Goal: Information Seeking & Learning: Learn about a topic

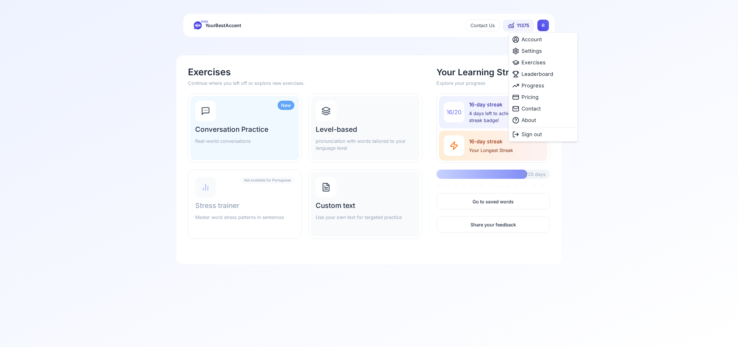
click at [542, 26] on html "beta YourBestAccent Contact Us 11375 R Exercises Continue where you left off or…" at bounding box center [369, 173] width 738 height 347
click at [542, 52] on div "Settings" at bounding box center [543, 51] width 66 height 12
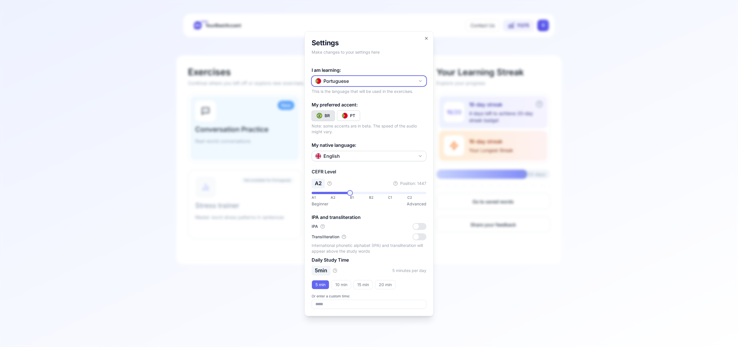
click at [421, 80] on icon "button" at bounding box center [420, 80] width 2 height 1
click at [382, 115] on div "Spanish" at bounding box center [369, 115] width 112 height 10
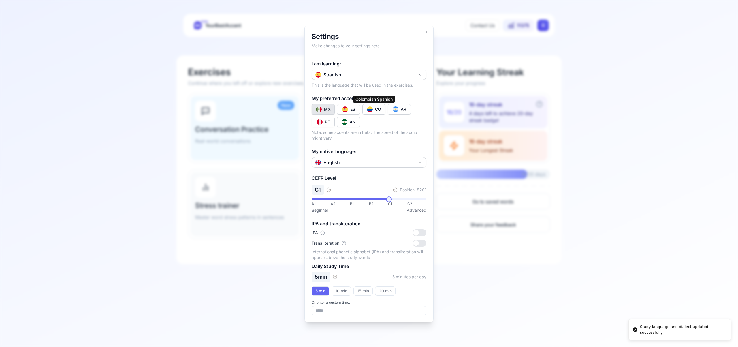
click at [375, 108] on button "CO" at bounding box center [374, 109] width 23 height 10
click at [428, 32] on icon "button" at bounding box center [426, 32] width 5 height 5
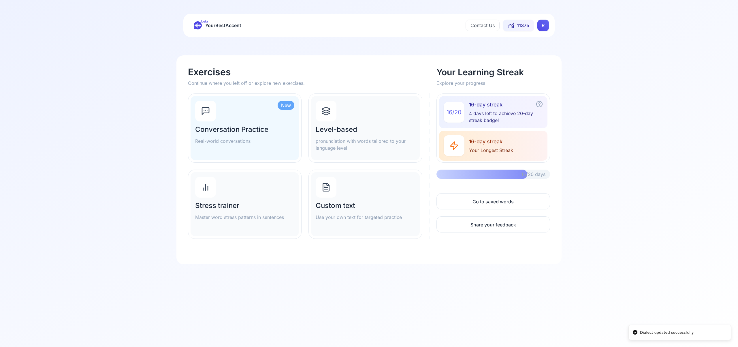
click at [328, 112] on icon at bounding box center [326, 112] width 8 height 2
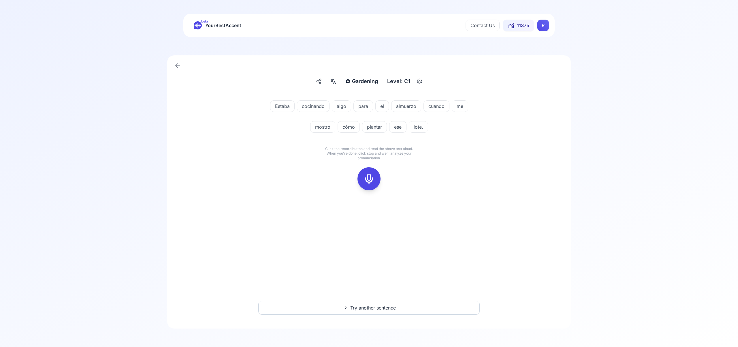
click at [369, 180] on icon at bounding box center [369, 179] width 12 height 12
click at [364, 181] on icon at bounding box center [369, 179] width 12 height 12
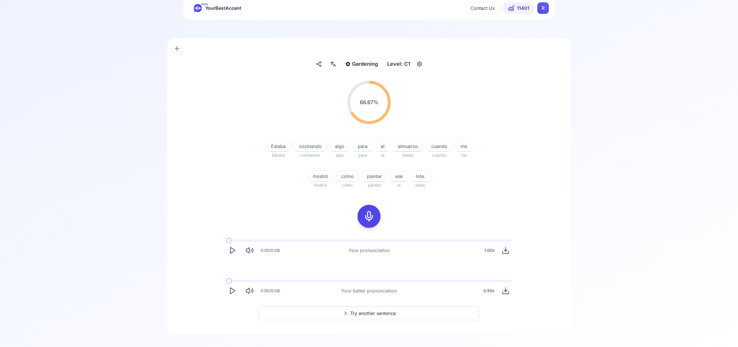
scroll to position [23, 0]
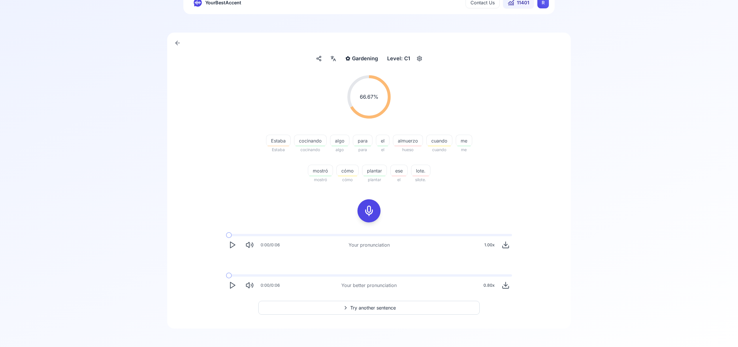
click at [365, 308] on span "Try another sentence" at bounding box center [373, 307] width 46 height 7
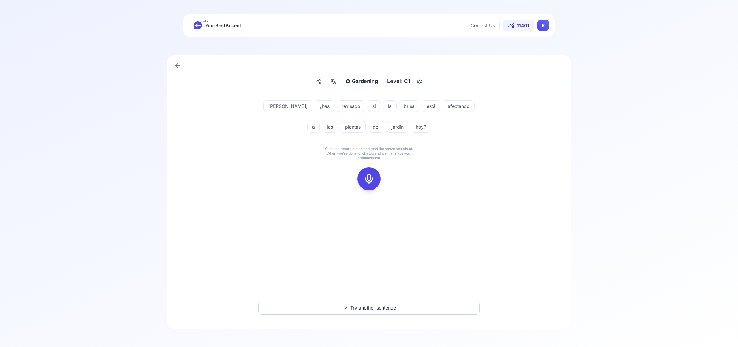
click at [369, 178] on icon at bounding box center [369, 179] width 12 height 12
click at [373, 180] on icon at bounding box center [369, 179] width 12 height 12
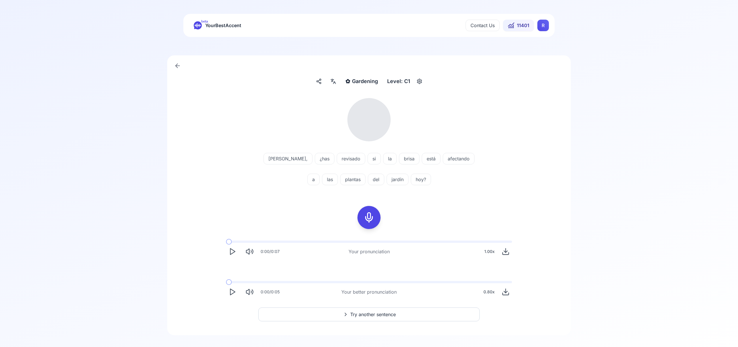
scroll to position [7, 0]
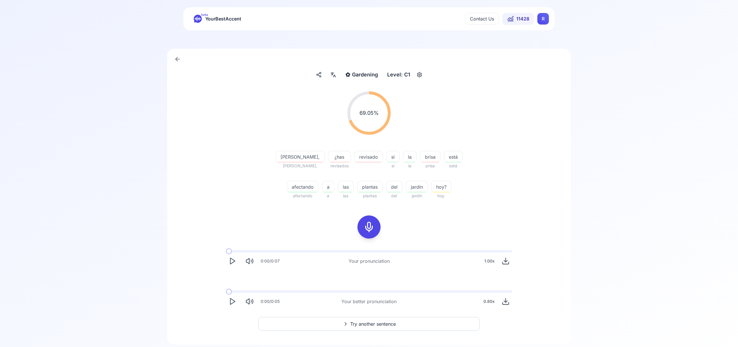
click at [381, 321] on span "Try another sentence" at bounding box center [373, 323] width 46 height 7
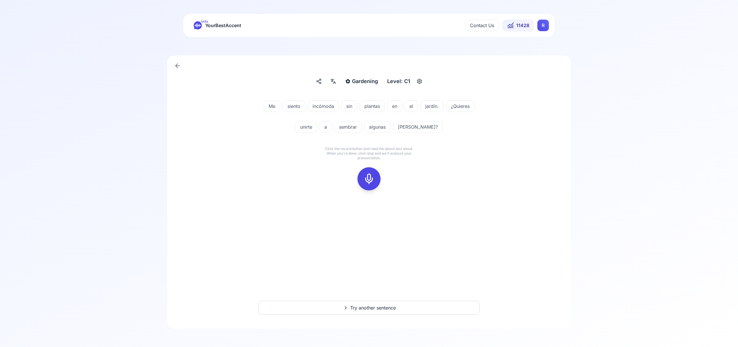
click at [371, 178] on icon at bounding box center [369, 179] width 12 height 12
click at [366, 174] on rect at bounding box center [369, 178] width 9 height 9
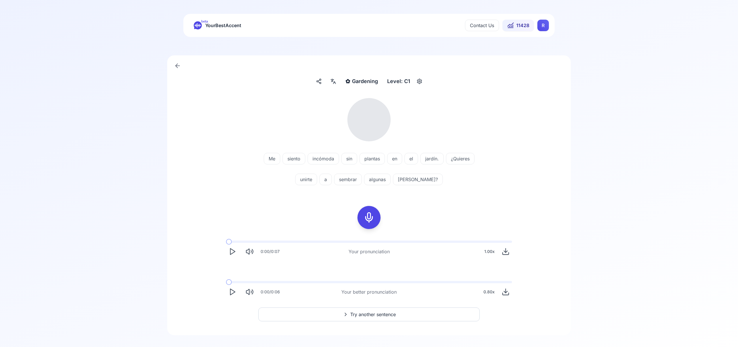
scroll to position [7, 0]
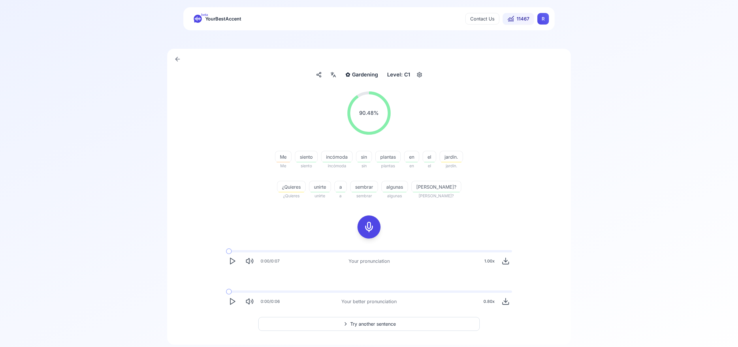
click at [380, 326] on span "Try another sentence" at bounding box center [373, 323] width 46 height 7
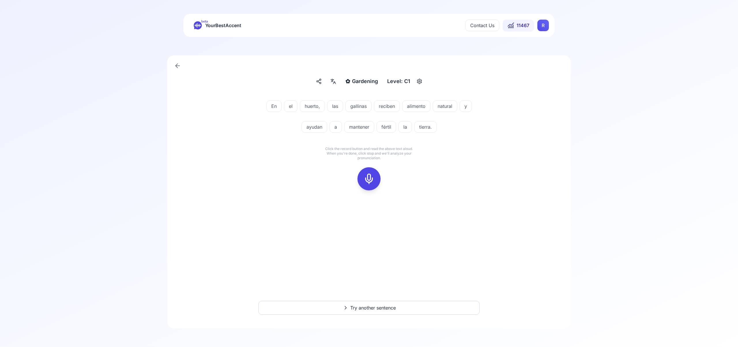
click at [372, 175] on icon at bounding box center [369, 179] width 12 height 12
click at [372, 183] on rect at bounding box center [369, 178] width 9 height 9
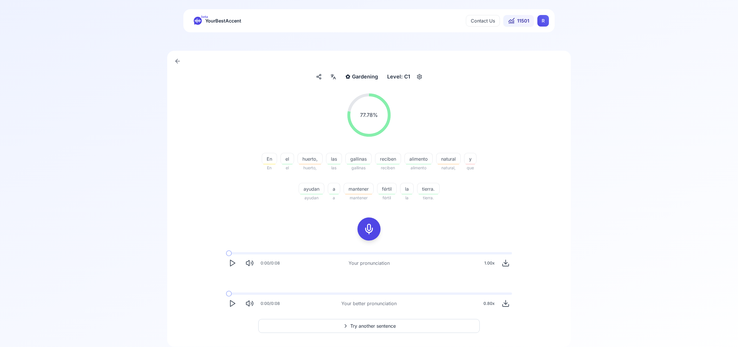
click at [383, 322] on span "Try another sentence" at bounding box center [373, 325] width 46 height 7
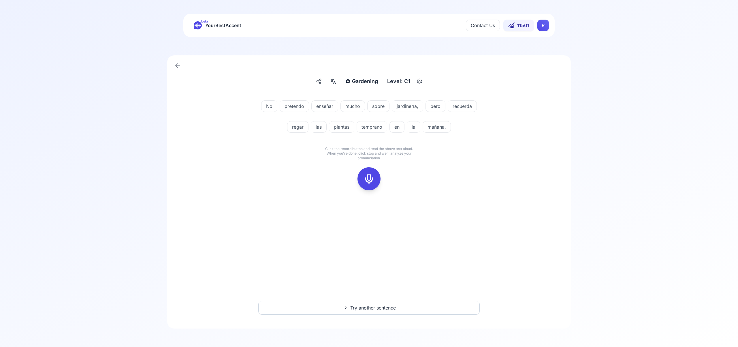
drag, startPoint x: 370, startPoint y: 178, endPoint x: 378, endPoint y: 175, distance: 9.0
click at [370, 177] on icon at bounding box center [369, 179] width 12 height 12
click at [374, 178] on icon at bounding box center [369, 179] width 12 height 12
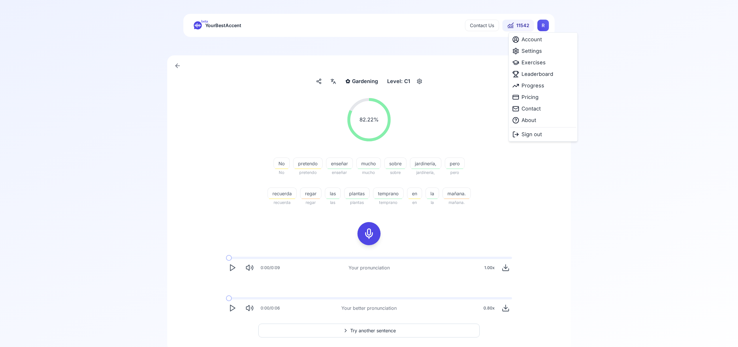
click at [543, 27] on html "beta YourBestAccent Contact Us 11542 R ✿ Gardening Gardening Level: C1 82.22 % …" at bounding box center [369, 173] width 738 height 347
click at [539, 54] on span "Settings" at bounding box center [532, 51] width 20 height 8
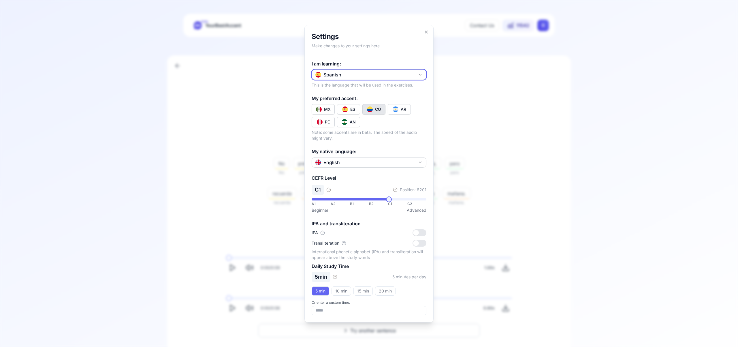
click at [421, 75] on icon "button" at bounding box center [420, 74] width 5 height 5
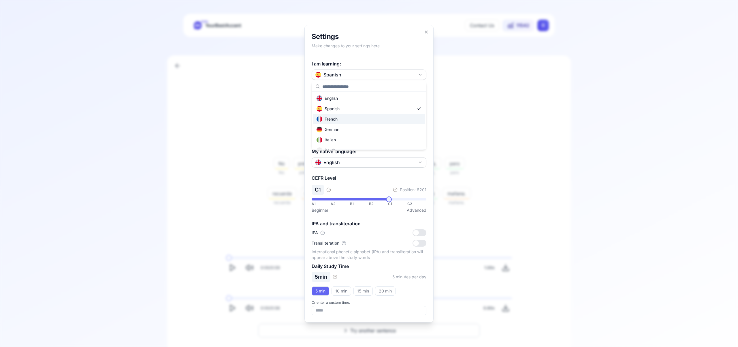
click at [381, 121] on div "French" at bounding box center [369, 119] width 112 height 10
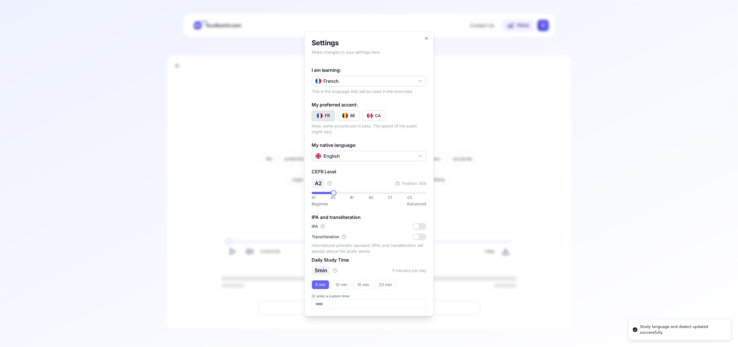
click at [381, 116] on button "CA" at bounding box center [374, 115] width 23 height 10
click at [427, 36] on icon "button" at bounding box center [426, 38] width 5 height 5
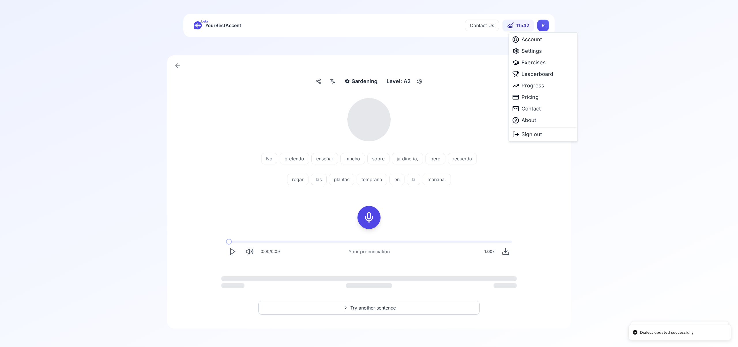
click at [547, 22] on html "Dialect updated successfully Study language and dialect updated successfully be…" at bounding box center [369, 173] width 738 height 347
click at [540, 65] on span "Exercises" at bounding box center [534, 63] width 24 height 8
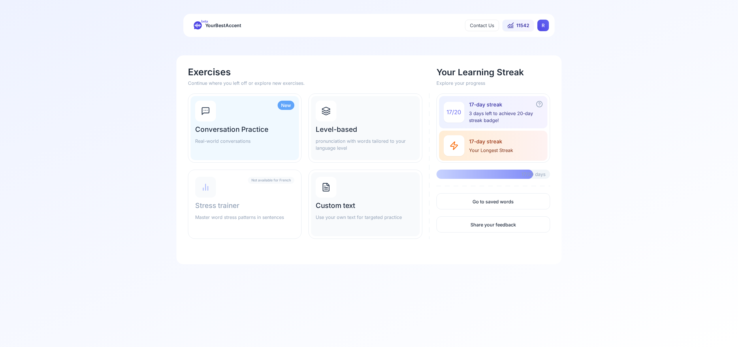
click at [328, 111] on icon at bounding box center [326, 110] width 9 height 9
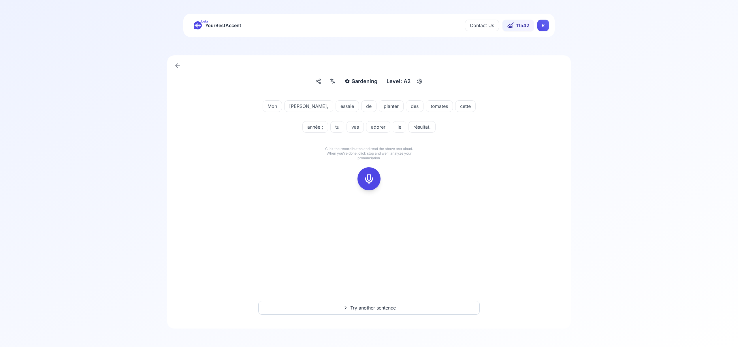
click at [371, 179] on icon at bounding box center [369, 179] width 12 height 12
click at [372, 180] on icon at bounding box center [369, 179] width 12 height 12
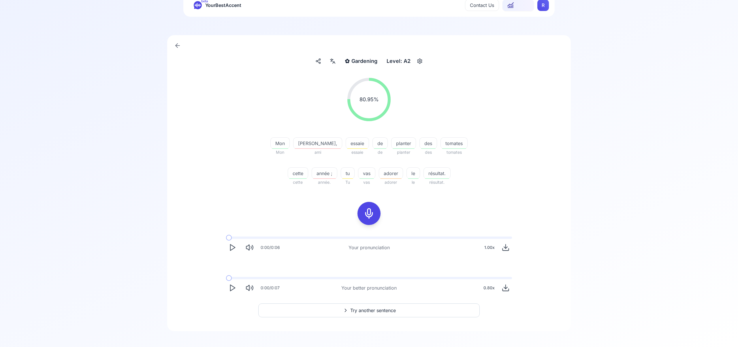
scroll to position [23, 0]
click at [394, 309] on span "Try another sentence" at bounding box center [373, 307] width 46 height 7
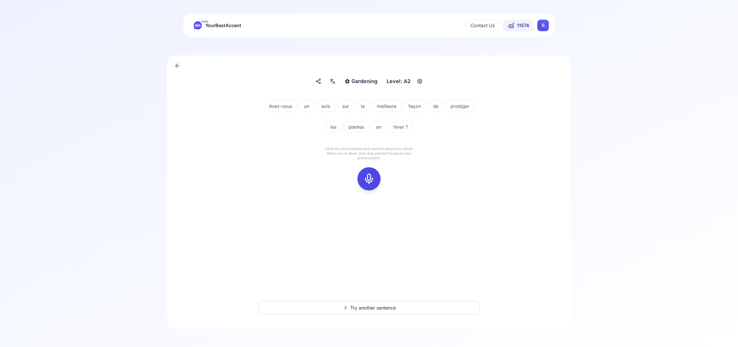
click at [368, 180] on icon at bounding box center [369, 179] width 12 height 12
click at [375, 181] on div at bounding box center [369, 178] width 14 height 23
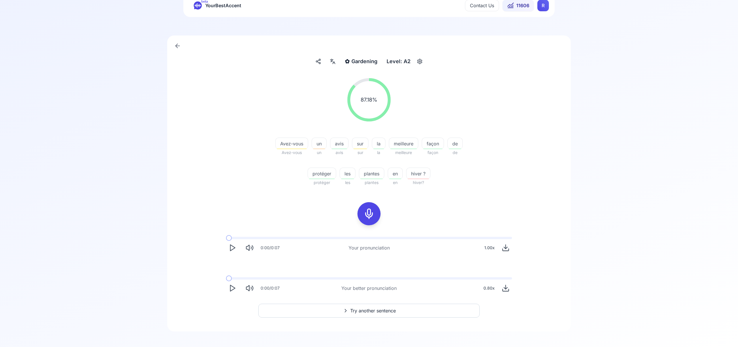
scroll to position [23, 0]
click at [386, 306] on span "Try another sentence" at bounding box center [373, 307] width 46 height 7
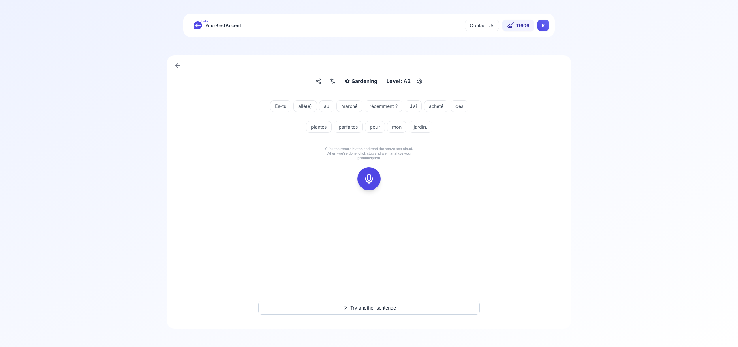
click at [369, 176] on icon at bounding box center [369, 179] width 12 height 12
click at [358, 179] on button at bounding box center [369, 178] width 23 height 23
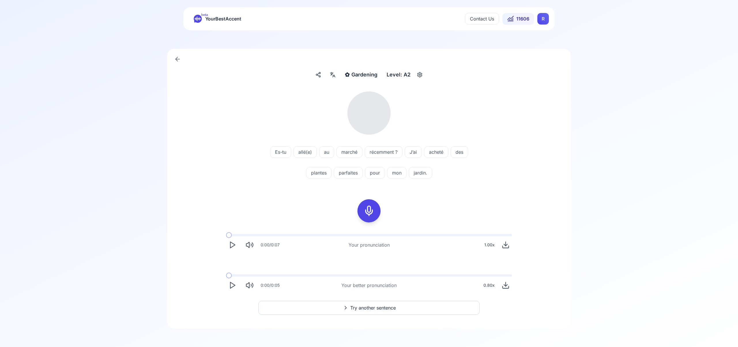
scroll to position [2, 0]
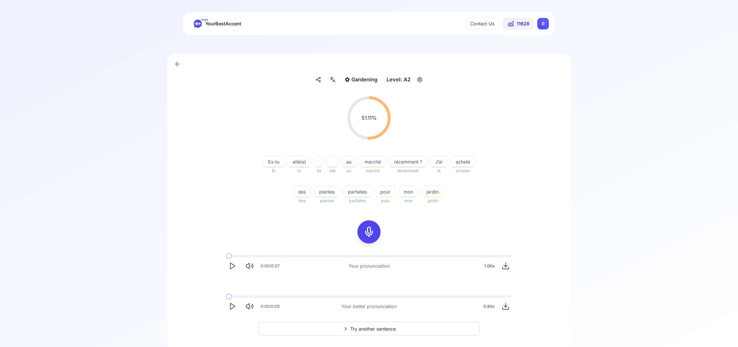
click at [383, 329] on span "Try another sentence" at bounding box center [373, 328] width 46 height 7
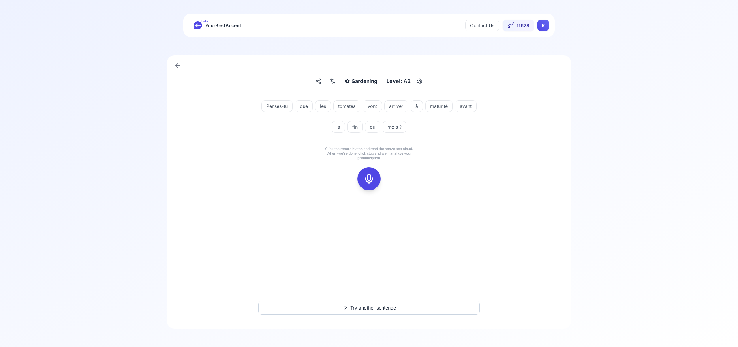
click at [371, 178] on icon at bounding box center [369, 179] width 12 height 12
click at [376, 178] on div at bounding box center [369, 178] width 14 height 23
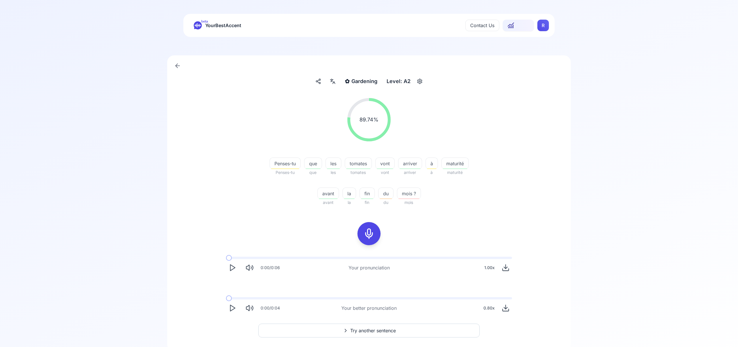
scroll to position [23, 0]
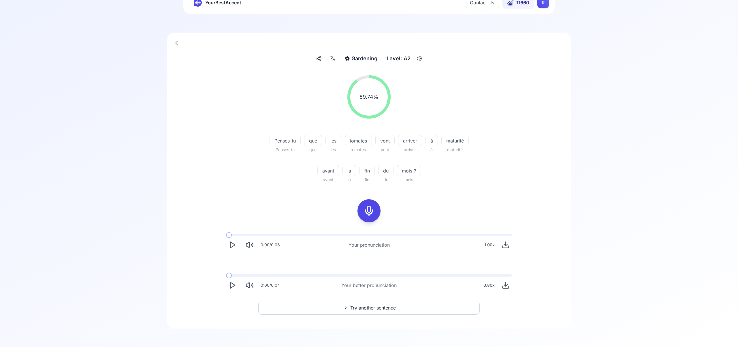
click at [392, 309] on span "Try another sentence" at bounding box center [373, 307] width 46 height 7
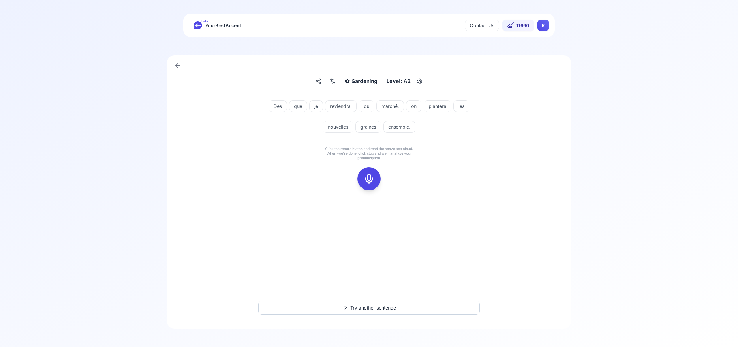
click at [372, 179] on icon at bounding box center [369, 179] width 12 height 12
click at [374, 179] on icon at bounding box center [369, 179] width 12 height 12
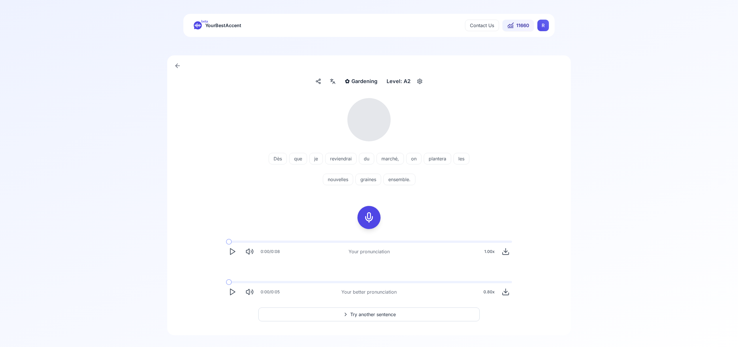
click at [335, 81] on icon at bounding box center [332, 81] width 7 height 6
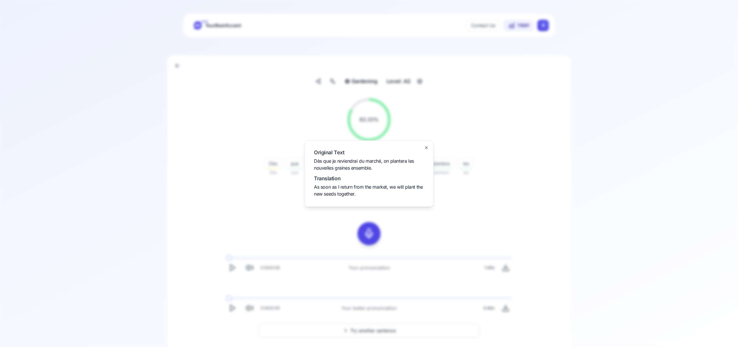
click at [427, 149] on icon "button" at bounding box center [426, 147] width 5 height 5
click at [389, 327] on span "Try another sentence" at bounding box center [373, 330] width 46 height 7
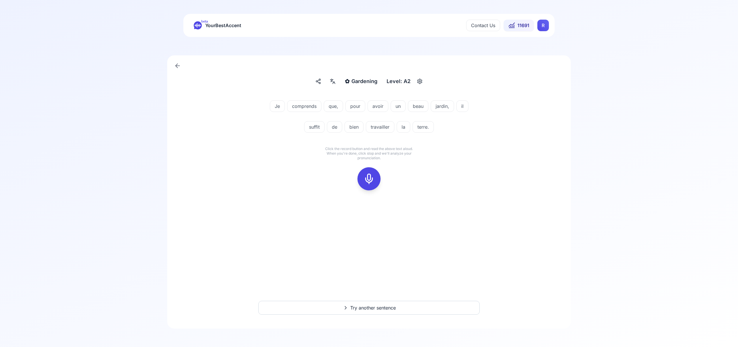
click at [369, 179] on icon at bounding box center [369, 179] width 12 height 12
click at [371, 179] on icon at bounding box center [369, 179] width 12 height 12
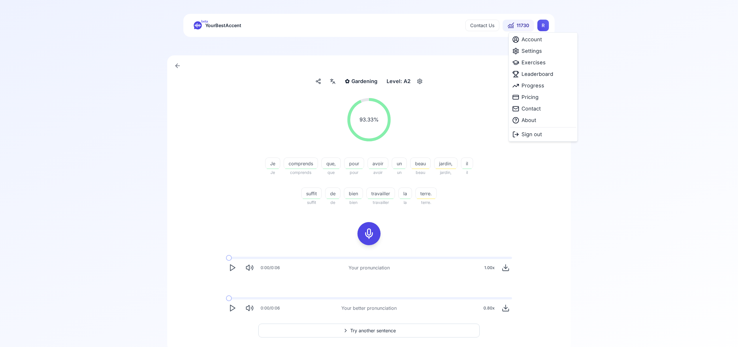
click at [544, 23] on html "beta YourBestAccent Contact Us 11730 R ✿ Gardening Gardening Level: A2 93.33 % …" at bounding box center [369, 173] width 738 height 347
click at [536, 51] on span "Settings" at bounding box center [532, 51] width 20 height 8
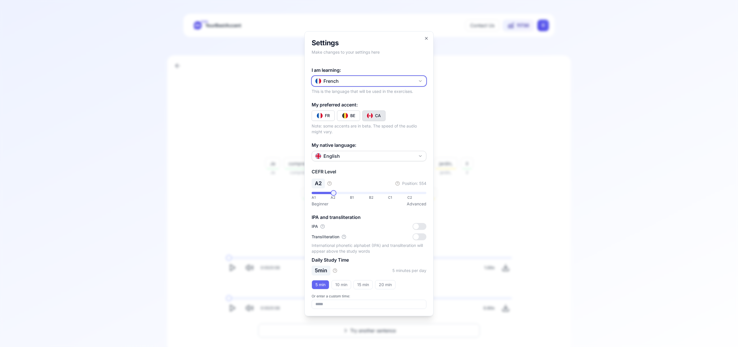
click at [421, 81] on icon "button" at bounding box center [420, 81] width 5 height 5
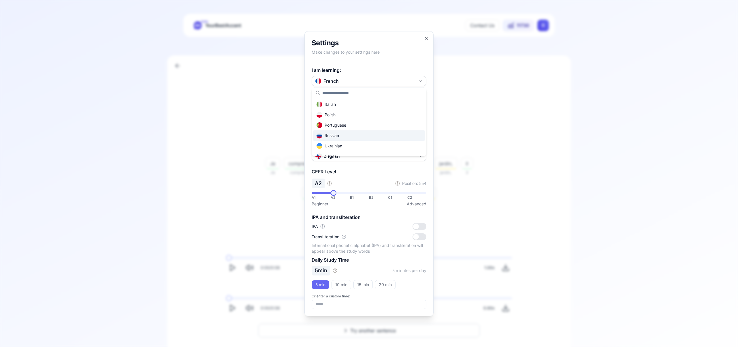
click at [378, 136] on div "Russian" at bounding box center [369, 135] width 112 height 10
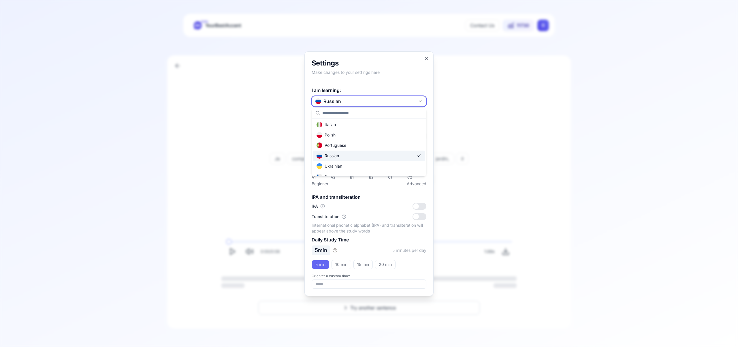
scroll to position [0, 0]
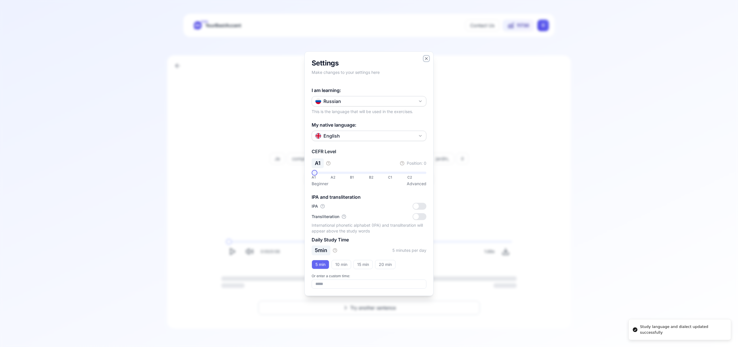
click at [428, 58] on icon "button" at bounding box center [426, 58] width 5 height 5
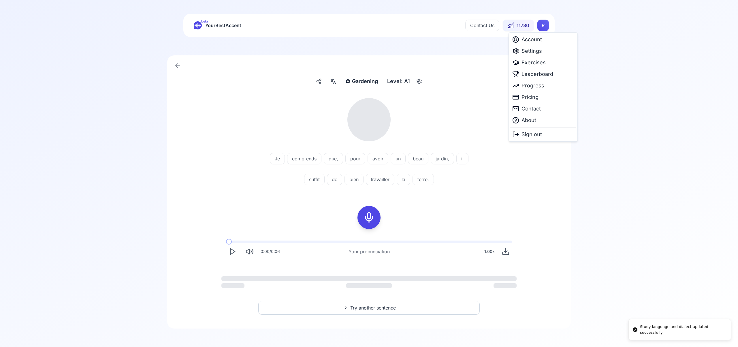
click at [545, 27] on html "Study language and dialect updated successfully beta YourBestAccent Contact Us …" at bounding box center [369, 173] width 738 height 347
click at [545, 62] on span "Exercises" at bounding box center [534, 63] width 24 height 8
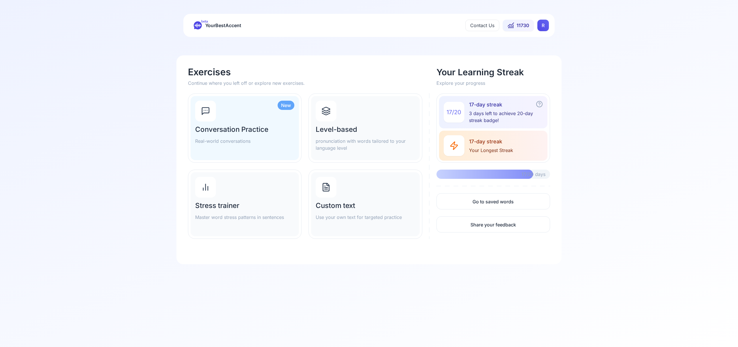
click at [331, 112] on div at bounding box center [326, 111] width 21 height 21
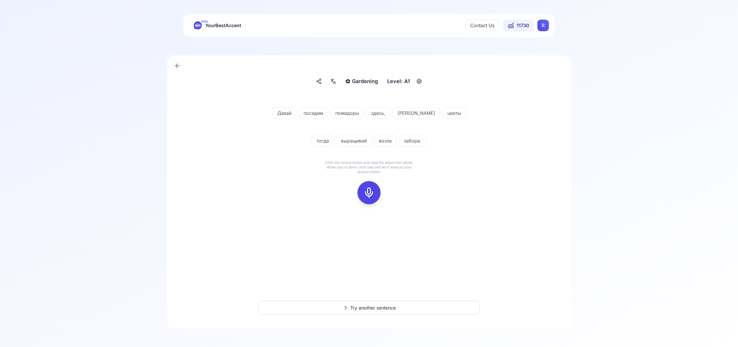
drag, startPoint x: 372, startPoint y: 187, endPoint x: 389, endPoint y: 182, distance: 16.9
click at [373, 187] on div at bounding box center [369, 192] width 14 height 23
click at [372, 190] on icon at bounding box center [369, 193] width 12 height 12
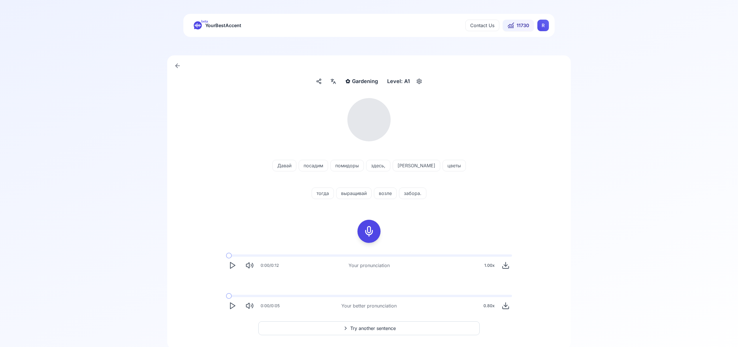
click at [334, 82] on icon at bounding box center [333, 81] width 7 height 6
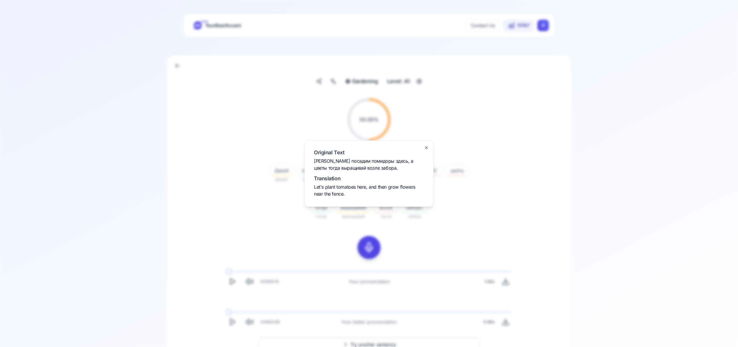
click at [426, 147] on icon "button" at bounding box center [426, 147] width 5 height 5
click at [235, 320] on icon "Play" at bounding box center [232, 322] width 8 height 8
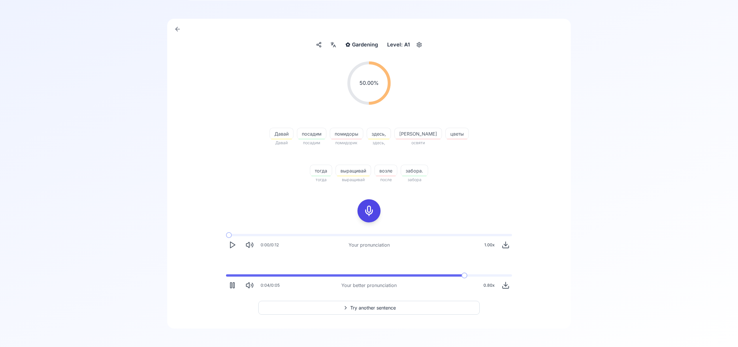
scroll to position [36, 0]
click at [376, 307] on span "Try another sentence" at bounding box center [373, 308] width 46 height 7
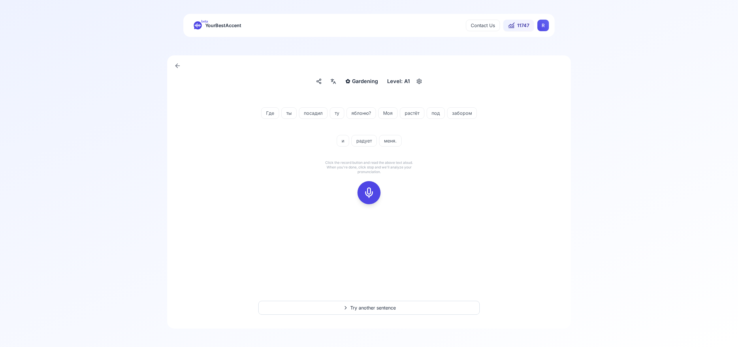
click at [373, 193] on icon at bounding box center [369, 193] width 12 height 12
click at [368, 194] on icon at bounding box center [369, 193] width 12 height 12
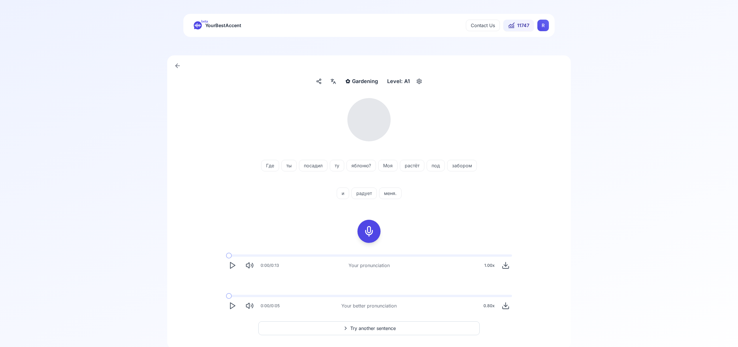
scroll to position [1, 0]
click at [333, 82] on icon at bounding box center [333, 81] width 7 height 6
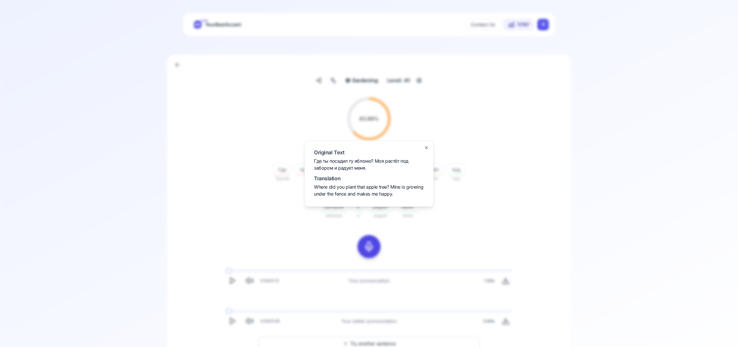
click at [428, 147] on icon "button" at bounding box center [426, 147] width 5 height 5
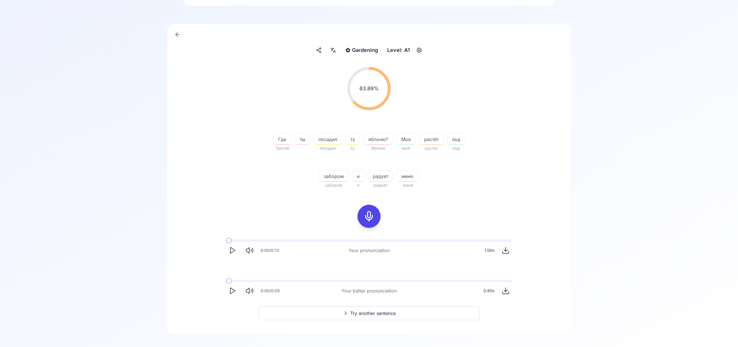
scroll to position [37, 0]
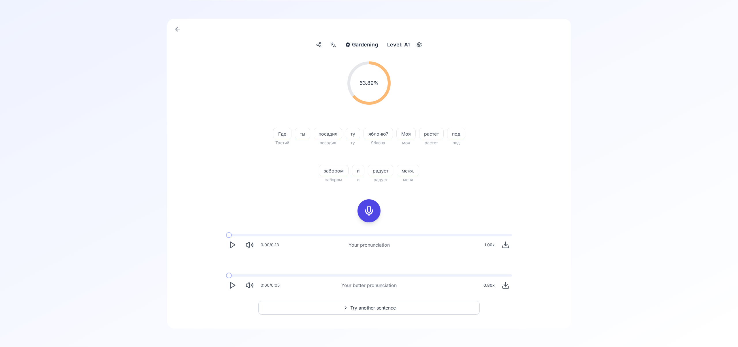
click at [378, 309] on span "Try another sentence" at bounding box center [373, 307] width 46 height 7
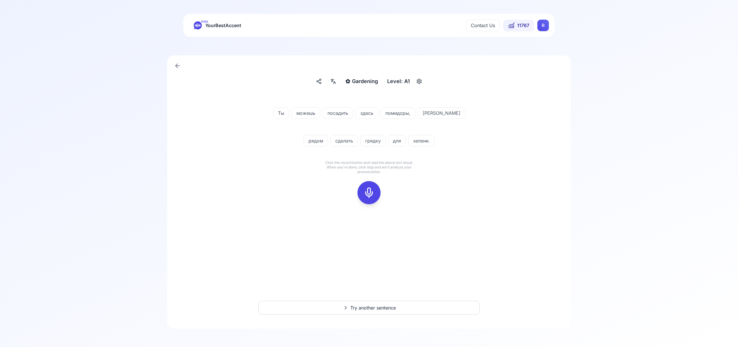
click at [369, 192] on icon at bounding box center [369, 193] width 12 height 12
click at [373, 195] on rect at bounding box center [369, 192] width 9 height 9
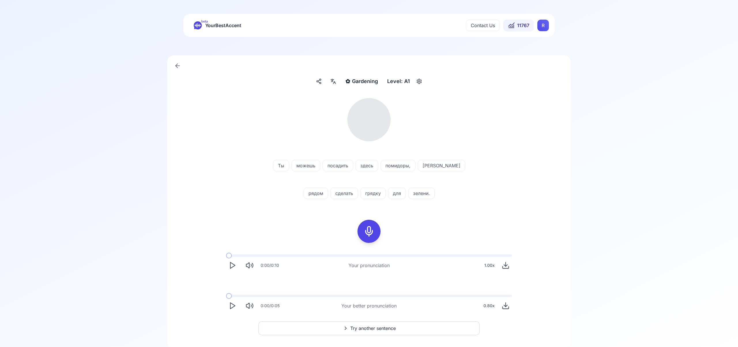
click at [333, 82] on icon at bounding box center [333, 81] width 7 height 6
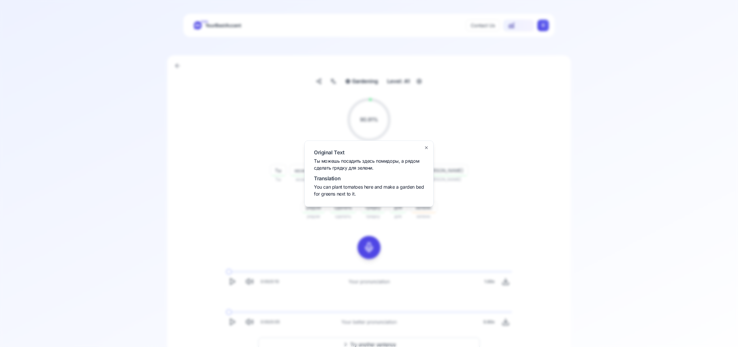
click at [428, 148] on icon "button" at bounding box center [426, 147] width 5 height 5
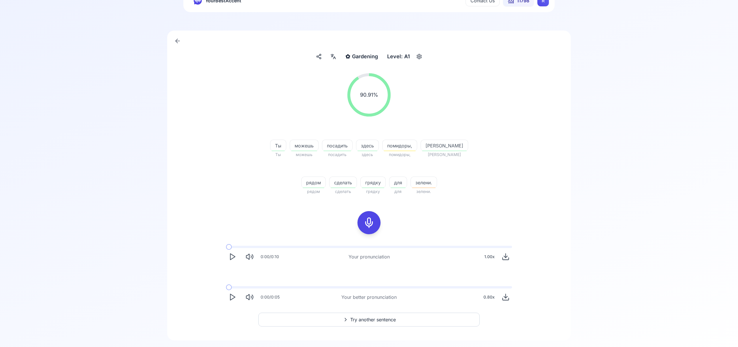
scroll to position [37, 0]
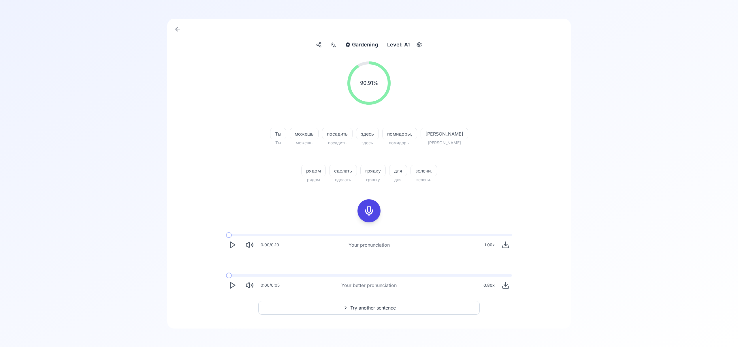
click at [393, 308] on span "Try another sentence" at bounding box center [373, 307] width 46 height 7
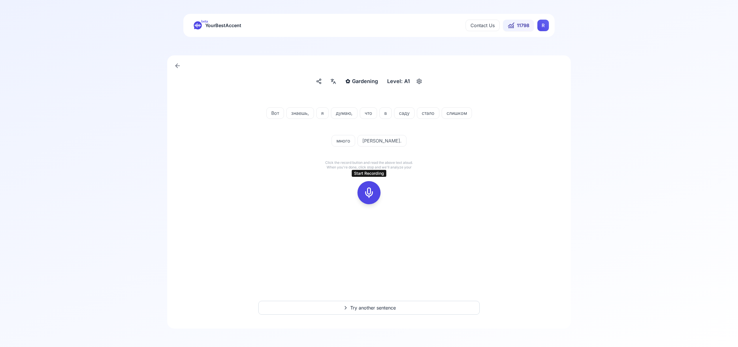
click at [373, 198] on icon at bounding box center [369, 193] width 12 height 12
click at [372, 190] on icon at bounding box center [369, 193] width 12 height 12
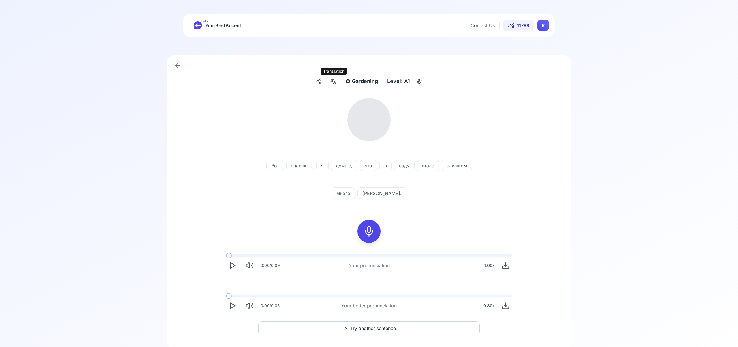
click at [332, 80] on icon at bounding box center [333, 81] width 7 height 6
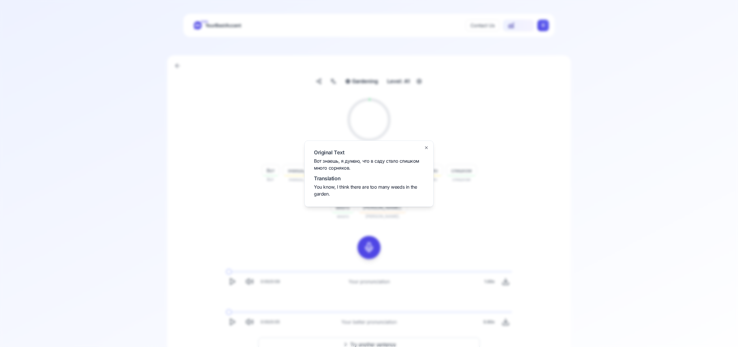
click at [426, 147] on icon "button" at bounding box center [426, 148] width 2 height 2
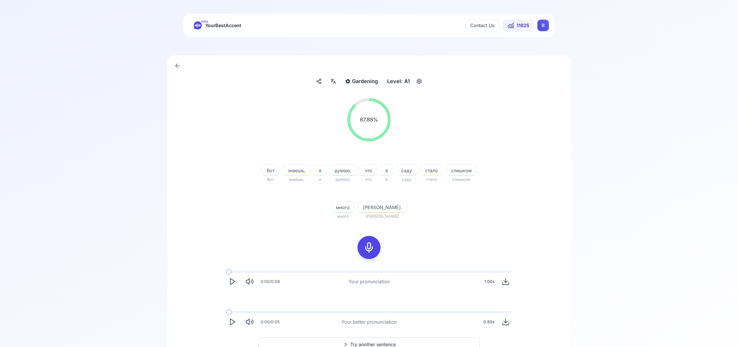
scroll to position [25, 0]
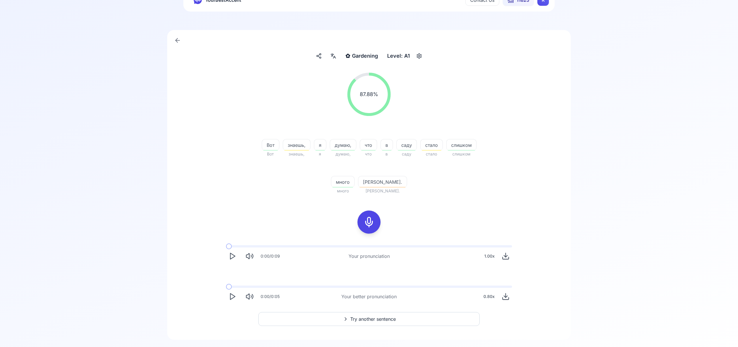
click at [388, 319] on span "Try another sentence" at bounding box center [373, 319] width 46 height 7
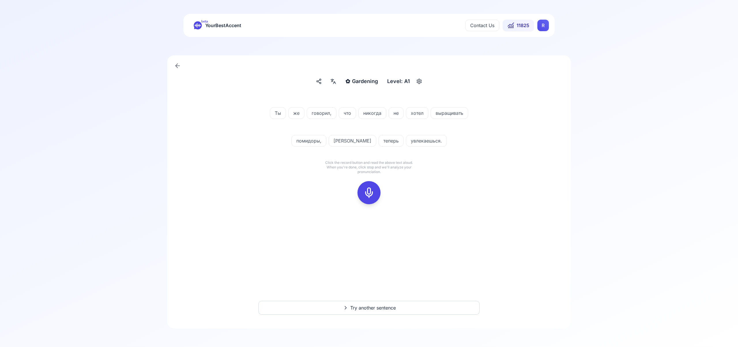
click at [372, 189] on icon at bounding box center [369, 193] width 12 height 12
click at [373, 194] on icon at bounding box center [369, 193] width 12 height 12
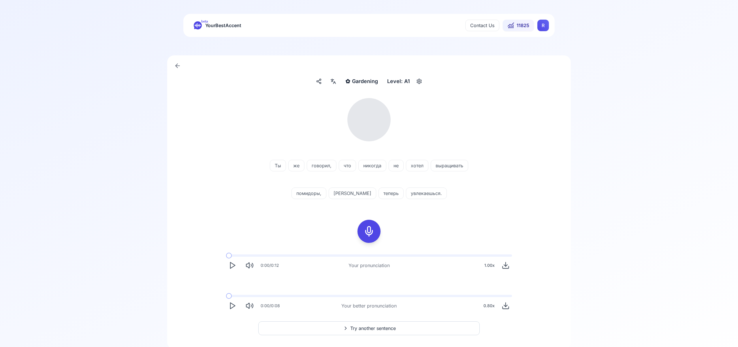
scroll to position [1, 0]
click at [333, 83] on icon at bounding box center [333, 81] width 7 height 6
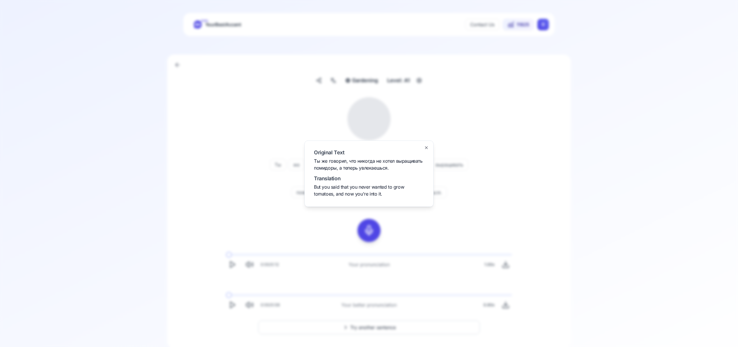
click at [425, 148] on icon "button" at bounding box center [426, 147] width 5 height 5
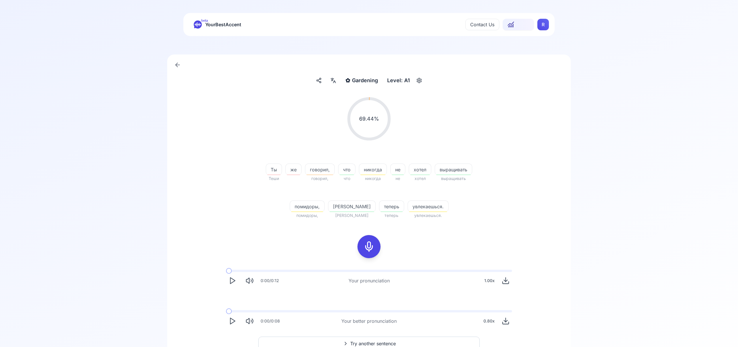
scroll to position [0, 0]
click at [539, 23] on html "beta YourBestAccent Contact Us 11852 R ✿ Gardening Gardening Level: A1 69.44 % …" at bounding box center [369, 173] width 738 height 347
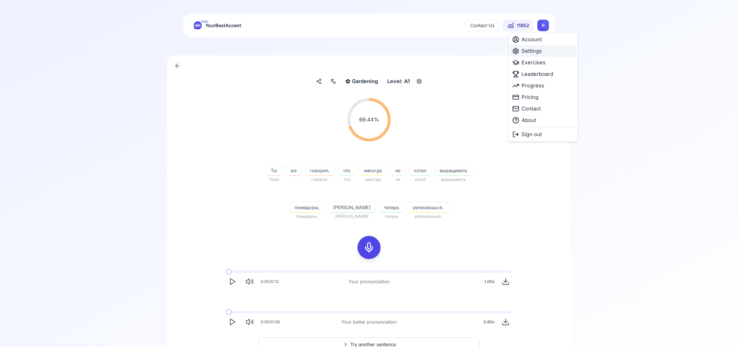
click at [536, 52] on span "Settings" at bounding box center [532, 51] width 20 height 8
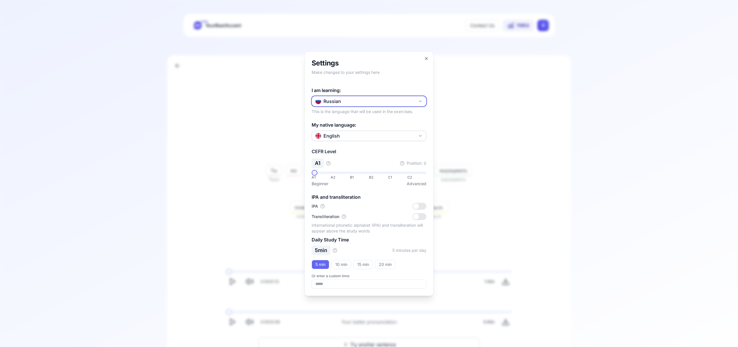
click at [421, 102] on icon "button" at bounding box center [420, 101] width 5 height 5
click at [393, 170] on div "Italian" at bounding box center [369, 166] width 112 height 10
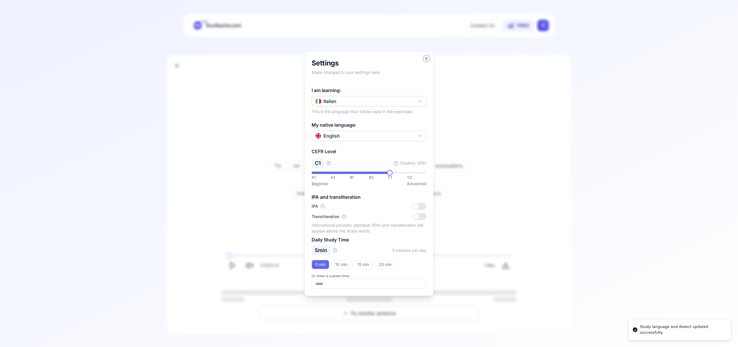
click at [427, 58] on icon "button" at bounding box center [426, 58] width 5 height 5
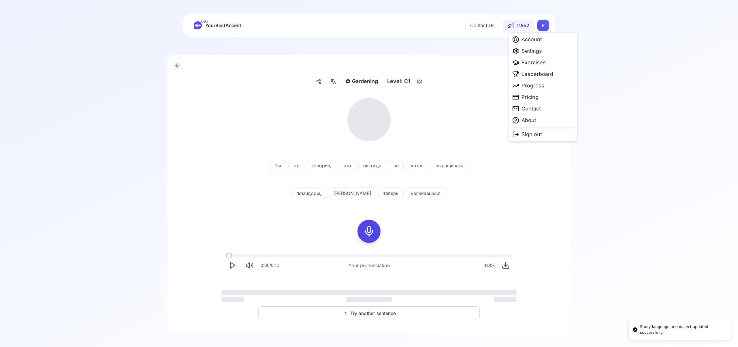
click at [541, 25] on html "Study language and dialect updated successfully beta YourBestAccent Contact Us …" at bounding box center [369, 173] width 738 height 347
click at [538, 64] on span "Exercises" at bounding box center [534, 63] width 24 height 8
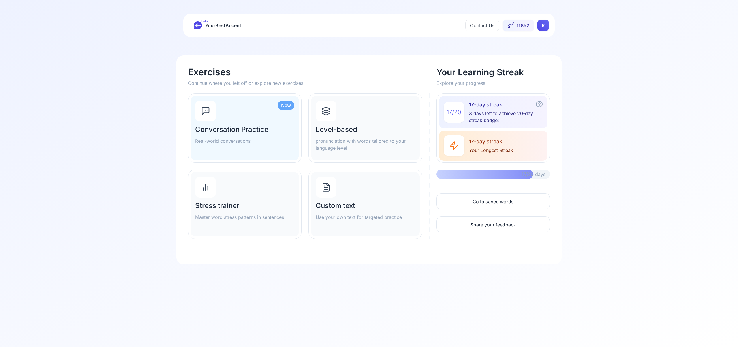
click at [329, 113] on icon at bounding box center [326, 114] width 8 height 2
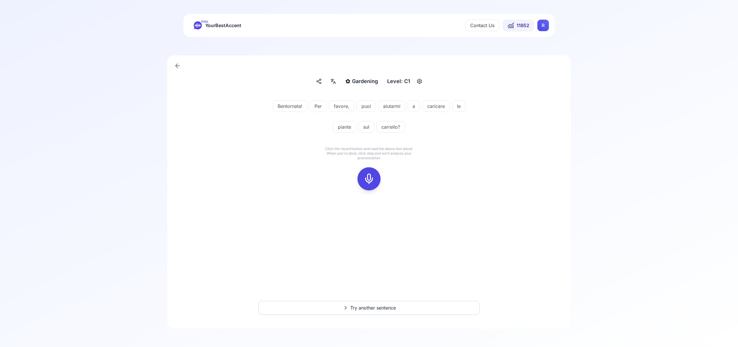
drag, startPoint x: 374, startPoint y: 180, endPoint x: 378, endPoint y: 179, distance: 4.2
click at [375, 179] on div at bounding box center [369, 178] width 14 height 23
click at [377, 179] on button at bounding box center [369, 178] width 23 height 23
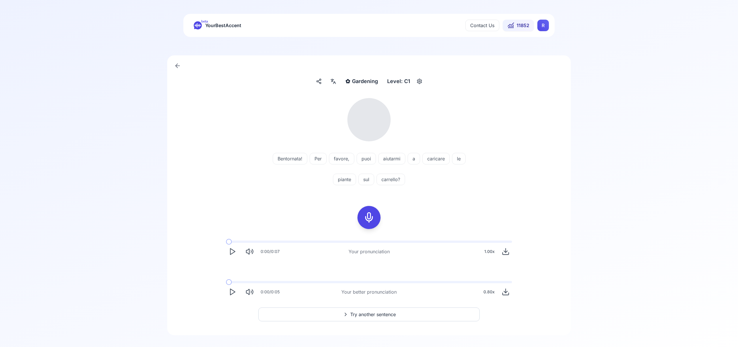
scroll to position [7, 0]
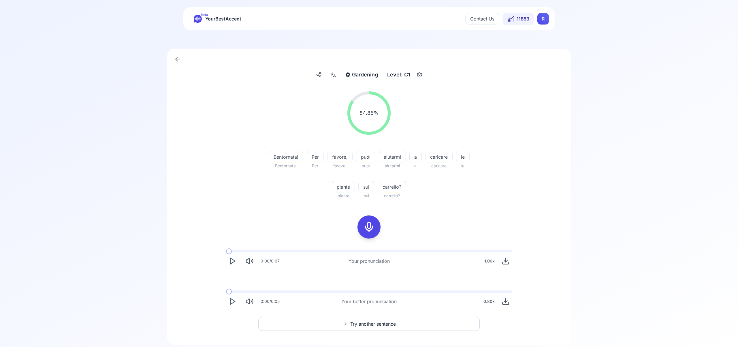
click at [384, 323] on span "Try another sentence" at bounding box center [373, 323] width 46 height 7
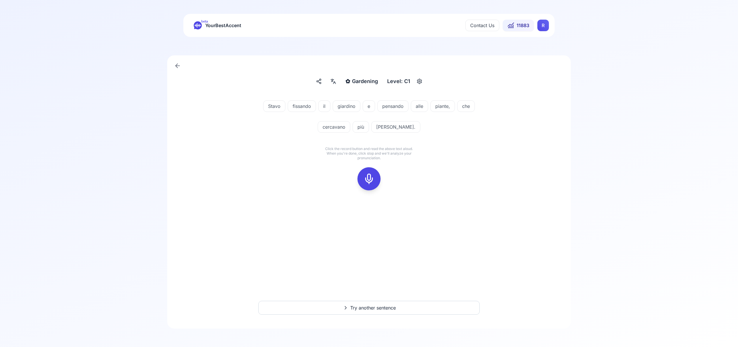
click at [369, 175] on icon at bounding box center [369, 179] width 12 height 12
click at [371, 181] on icon at bounding box center [369, 179] width 12 height 12
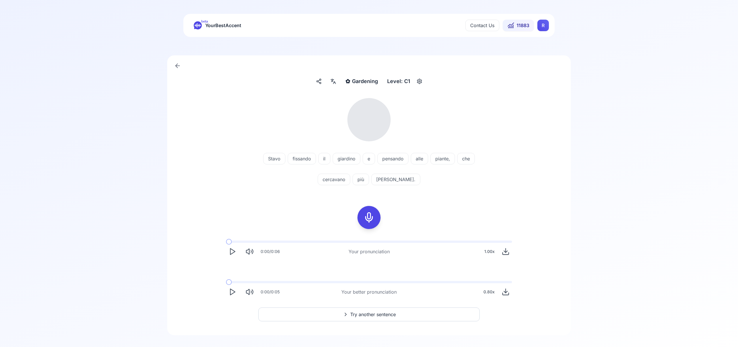
scroll to position [7, 0]
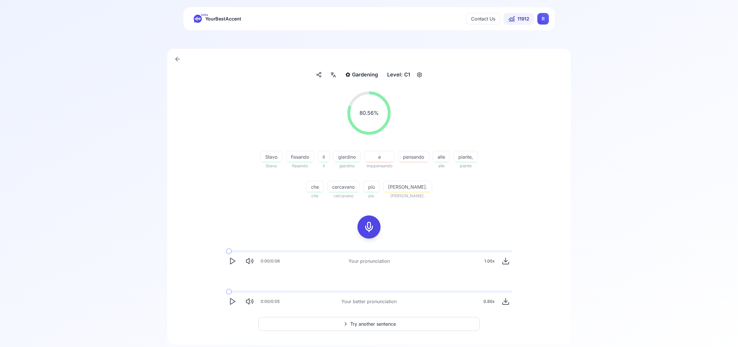
click at [380, 323] on span "Try another sentence" at bounding box center [373, 323] width 46 height 7
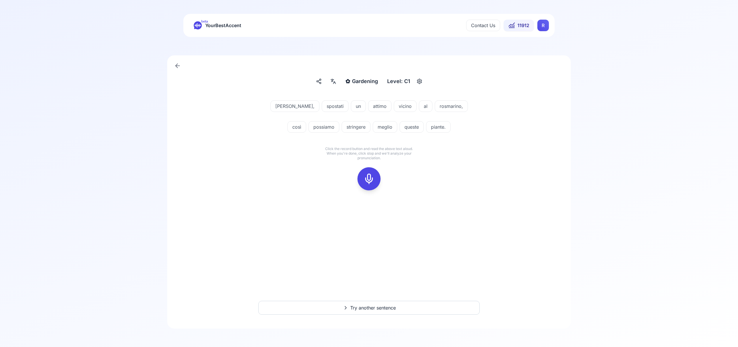
click at [371, 177] on icon at bounding box center [369, 179] width 12 height 12
click at [370, 177] on icon at bounding box center [369, 179] width 12 height 12
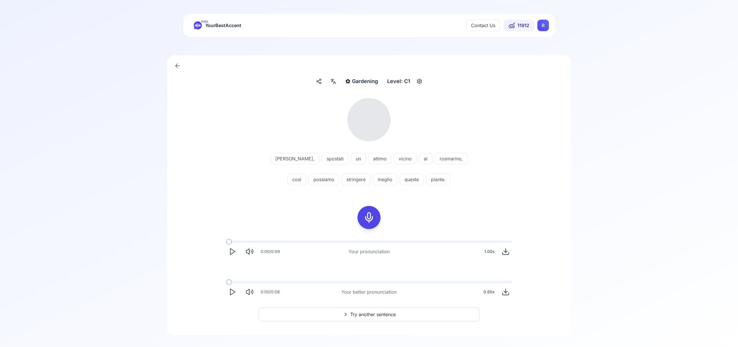
scroll to position [7, 0]
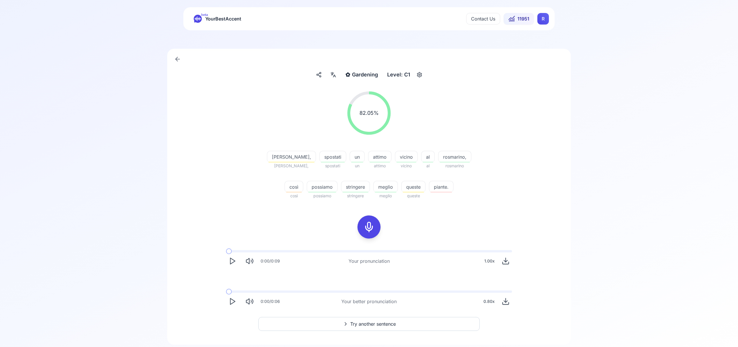
click at [395, 322] on span "Try another sentence" at bounding box center [373, 323] width 46 height 7
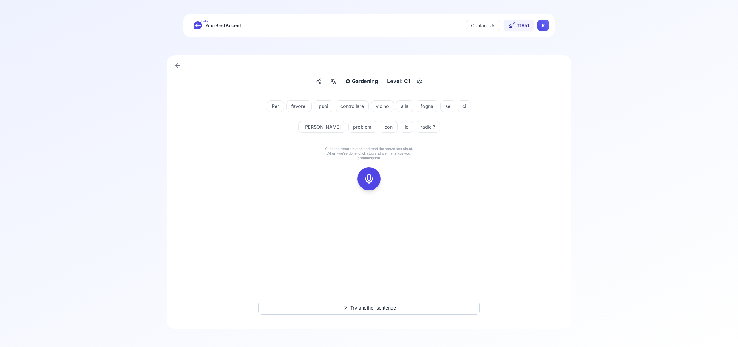
click at [373, 180] on icon at bounding box center [369, 179] width 12 height 12
click at [376, 179] on div at bounding box center [369, 178] width 14 height 23
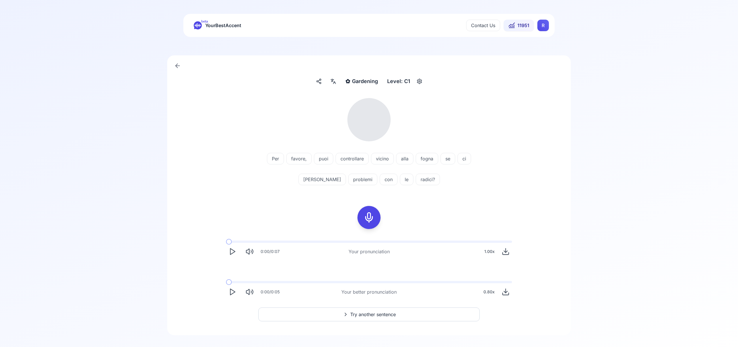
click at [333, 82] on icon at bounding box center [333, 81] width 7 height 6
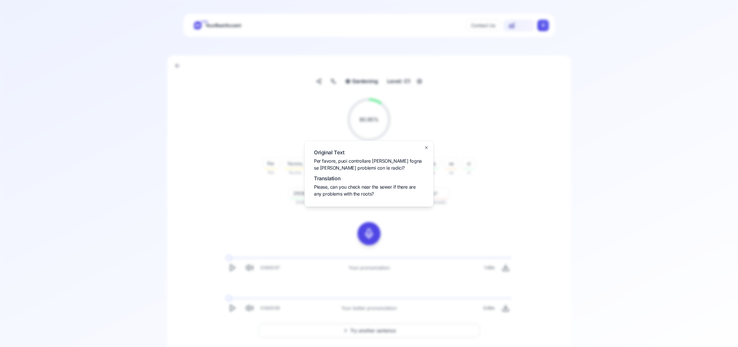
click at [427, 148] on icon "button" at bounding box center [426, 148] width 2 height 2
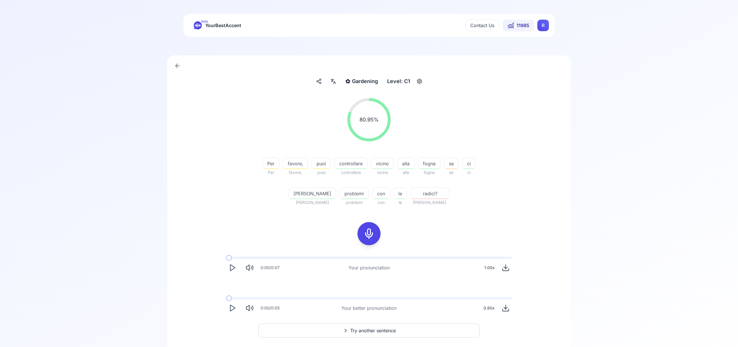
scroll to position [23, 0]
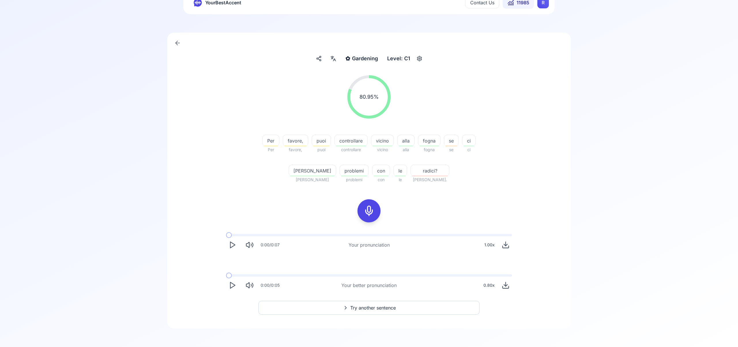
click at [402, 308] on button "Try another sentence" at bounding box center [369, 308] width 222 height 14
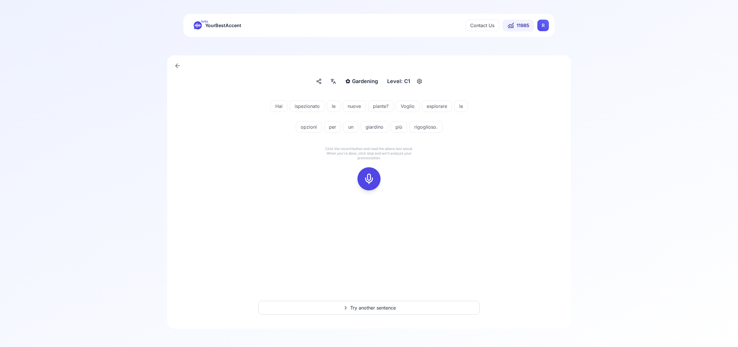
click at [370, 179] on icon at bounding box center [369, 179] width 12 height 12
click at [374, 183] on icon at bounding box center [369, 179] width 12 height 12
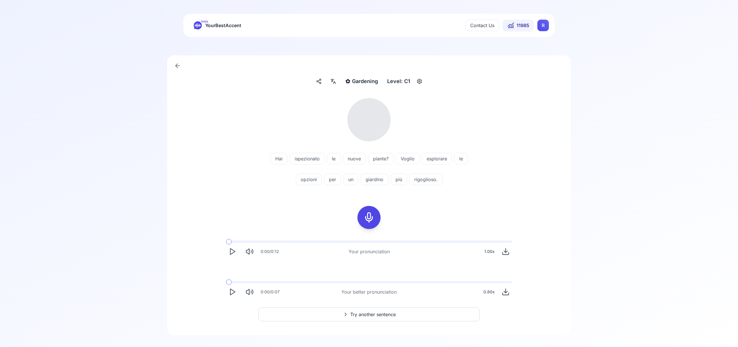
scroll to position [3, 0]
click at [333, 78] on icon at bounding box center [333, 78] width 7 height 6
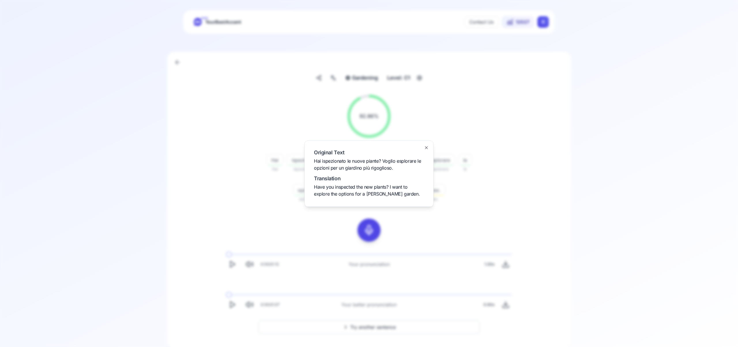
click at [427, 146] on icon "button" at bounding box center [426, 147] width 5 height 5
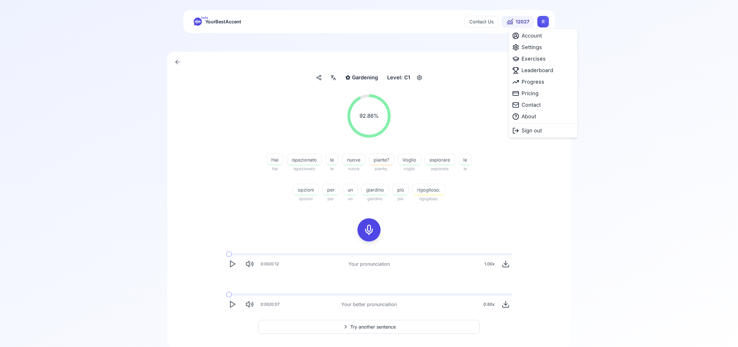
click at [544, 25] on html "beta YourBestAccent Contact Us 12027 R ✿ Gardening Gardening Level: C1 92.86 % …" at bounding box center [369, 169] width 738 height 347
click at [537, 72] on span "Leaderboard" at bounding box center [538, 70] width 32 height 8
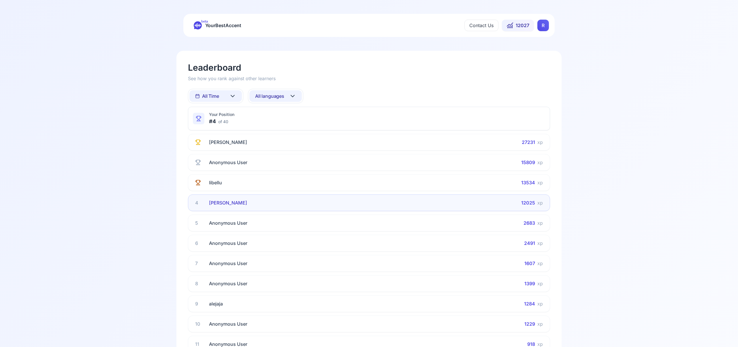
click at [295, 96] on icon at bounding box center [292, 96] width 7 height 7
click at [290, 141] on div "Spanish" at bounding box center [275, 142] width 52 height 10
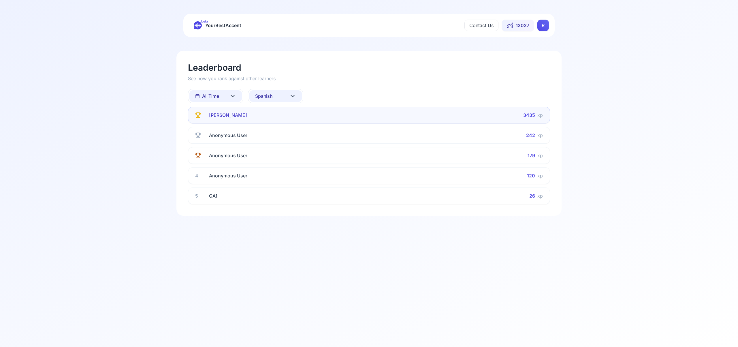
click at [295, 97] on icon at bounding box center [292, 96] width 7 height 7
click at [287, 152] on div "French" at bounding box center [275, 153] width 52 height 10
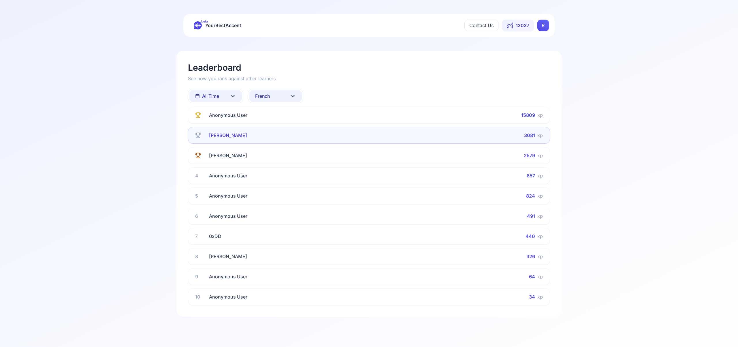
click at [293, 95] on icon at bounding box center [292, 96] width 7 height 7
click at [282, 153] on div "Italian" at bounding box center [275, 153] width 52 height 10
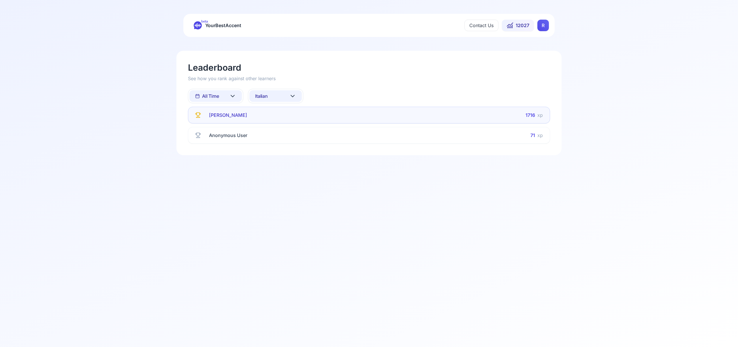
click at [294, 95] on icon at bounding box center [292, 96] width 7 height 7
click at [288, 163] on div "Portuguese" at bounding box center [275, 162] width 52 height 10
click at [293, 96] on icon at bounding box center [292, 96] width 7 height 7
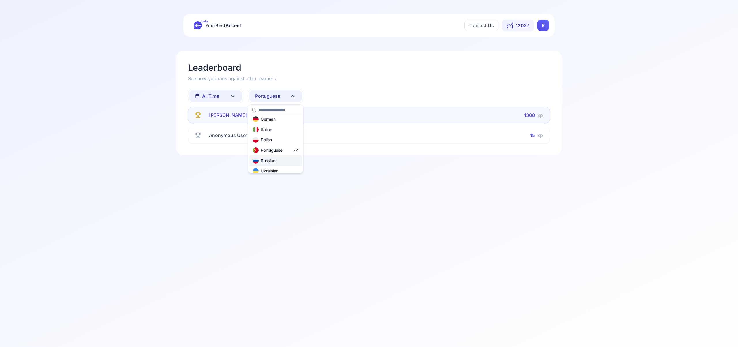
click at [284, 160] on div "Russian" at bounding box center [275, 160] width 52 height 10
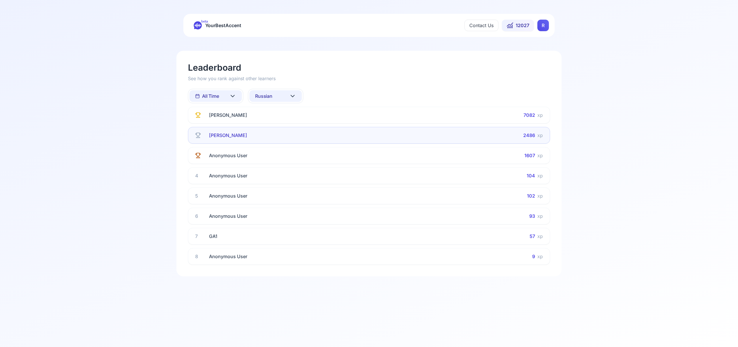
click at [294, 94] on icon at bounding box center [292, 96] width 7 height 7
click at [289, 123] on div "All languages" at bounding box center [275, 122] width 52 height 10
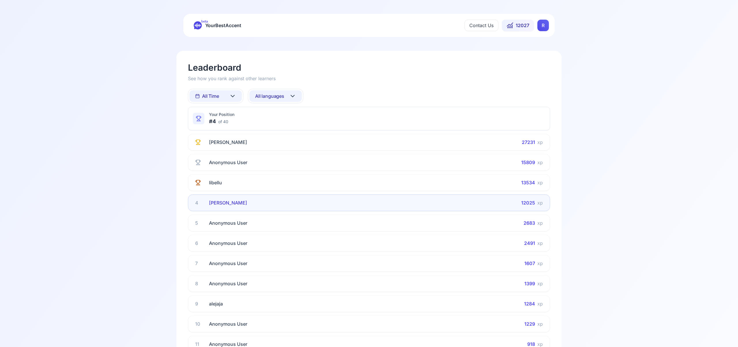
click at [543, 28] on html "beta YourBestAccent Contact Us 12027 R Leaderboard See how you rank against oth…" at bounding box center [369, 173] width 738 height 347
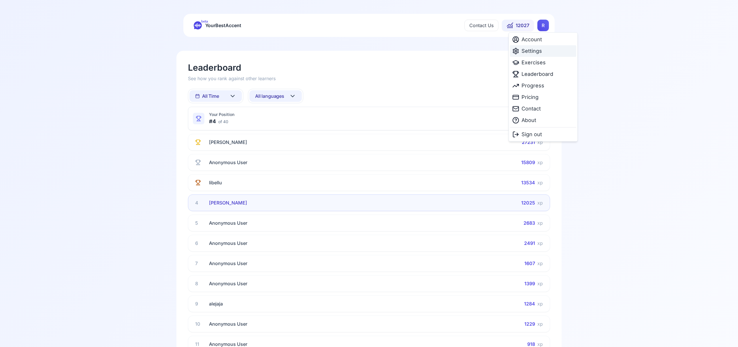
click at [540, 52] on span "Settings" at bounding box center [532, 51] width 20 height 8
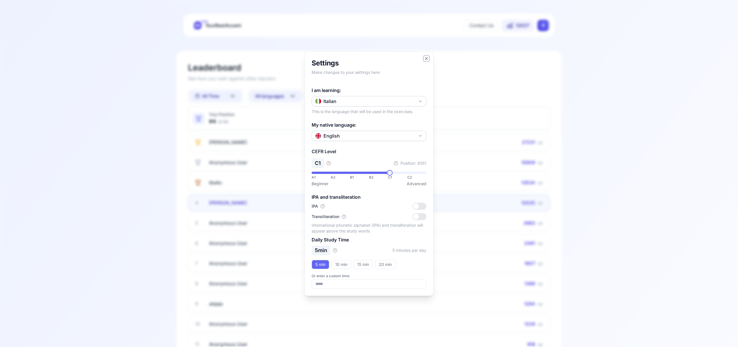
click at [425, 58] on icon "button" at bounding box center [426, 58] width 5 height 5
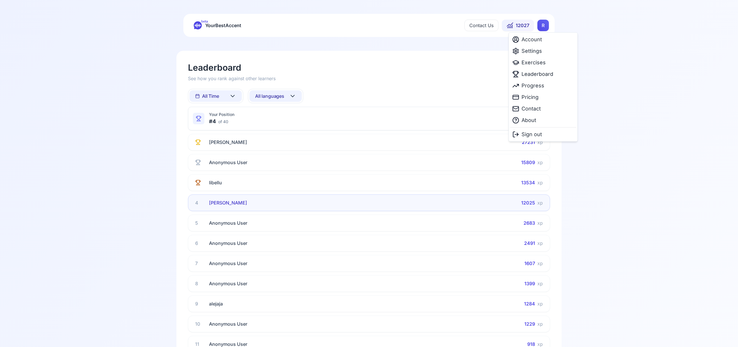
click at [544, 29] on html "beta YourBestAccent Contact Us 12027 R Leaderboard See how you rank against oth…" at bounding box center [369, 173] width 738 height 347
click at [537, 63] on span "Exercises" at bounding box center [534, 63] width 24 height 8
